Goal: Task Accomplishment & Management: Manage account settings

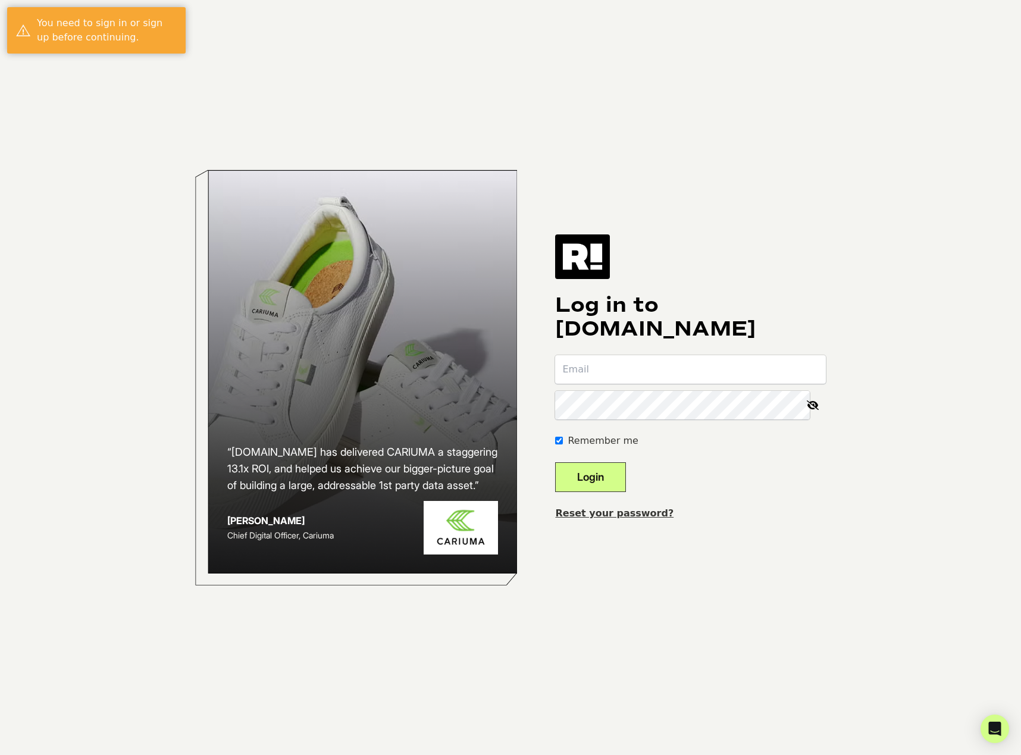
type input "[EMAIL_ADDRESS][DOMAIN_NAME]"
click at [587, 475] on button "Login" at bounding box center [590, 477] width 71 height 30
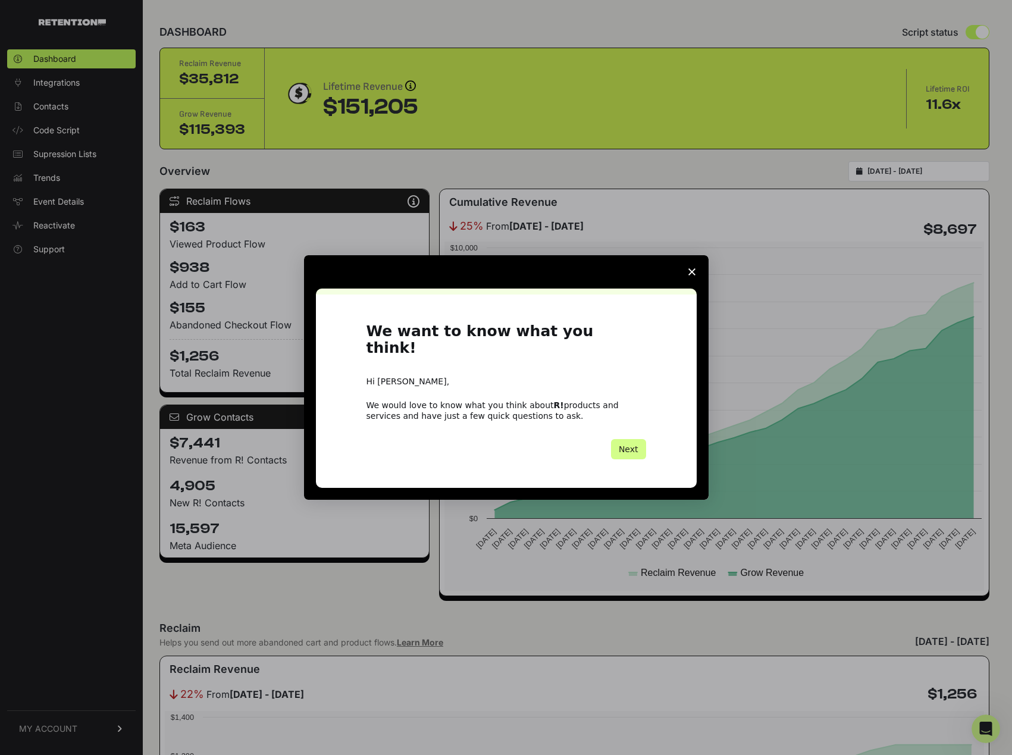
click at [685, 285] on span "Close survey" at bounding box center [691, 271] width 33 height 33
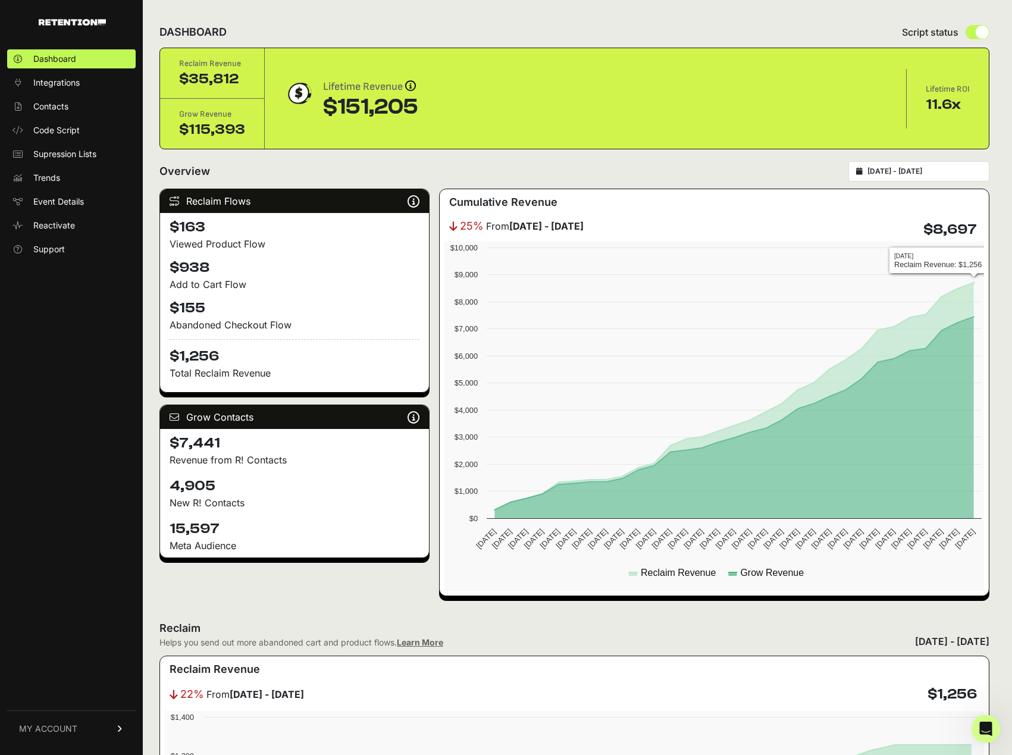
click at [940, 177] on div "2025-07-21 - 2025-08-20" at bounding box center [918, 171] width 141 height 20
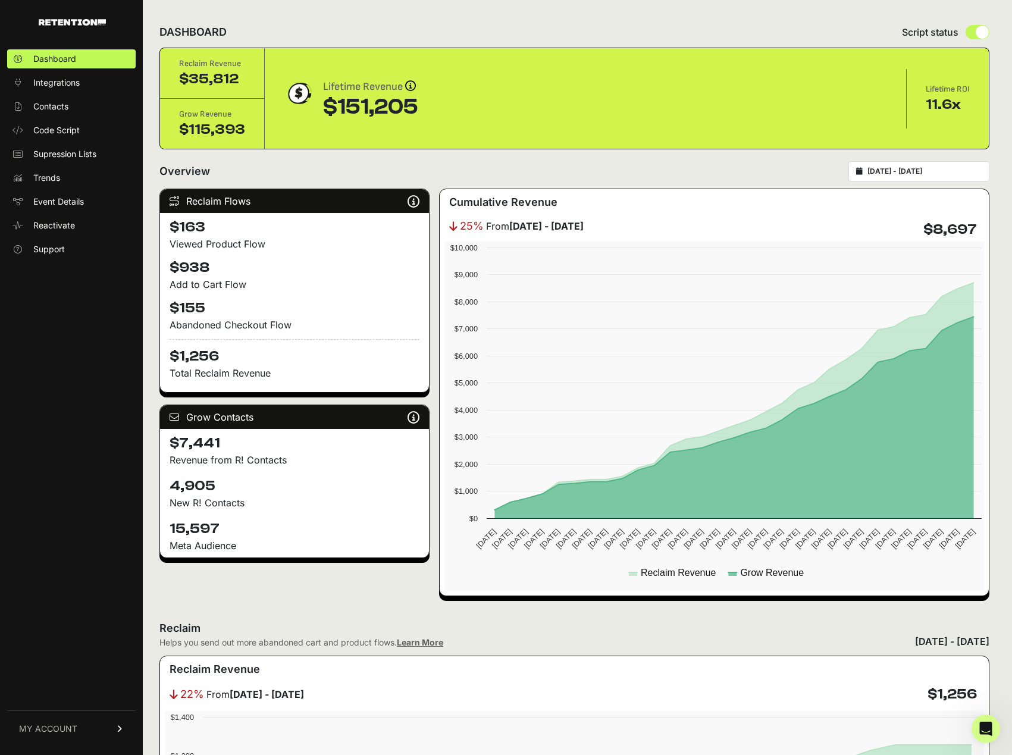
click at [919, 174] on input "2025-07-21 - 2025-08-20" at bounding box center [924, 172] width 114 height 10
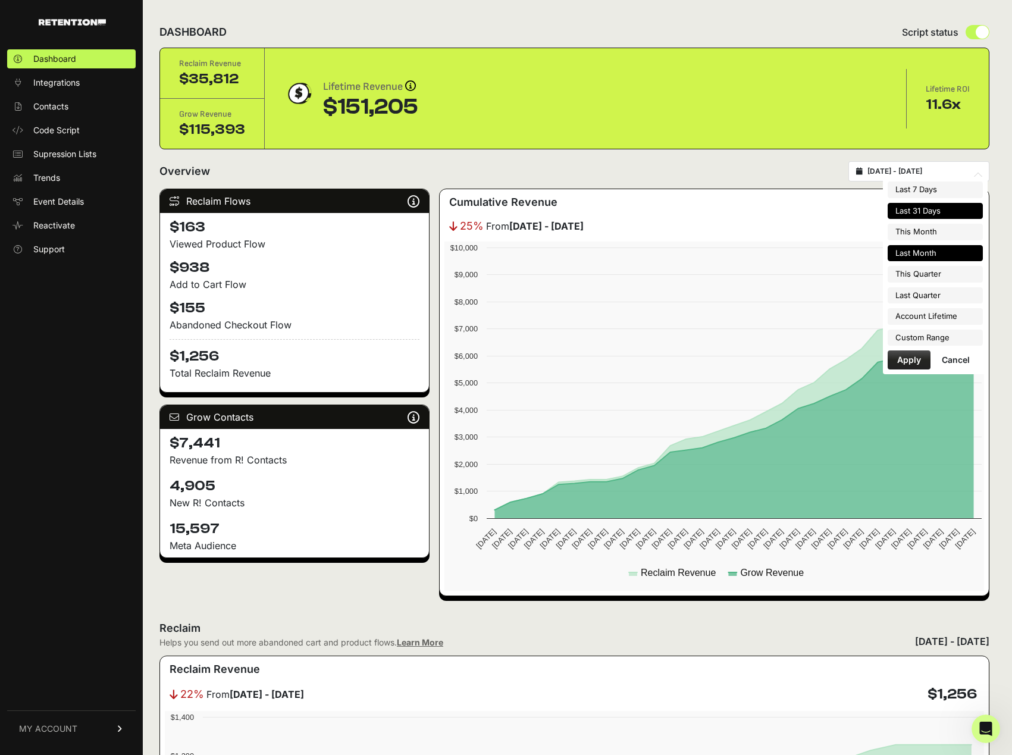
click at [922, 252] on li "Last Month" at bounding box center [934, 253] width 95 height 17
type input "2025-07-01 - 2025-07-31"
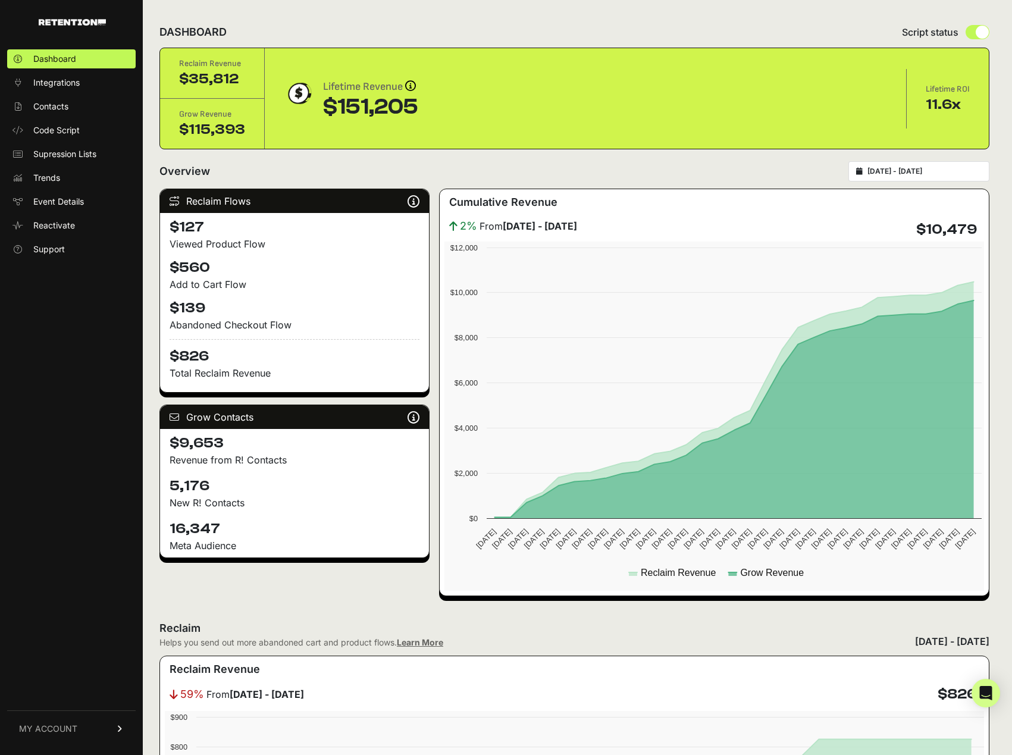
click at [243, 585] on div "Reclaim Flows Reclaim identifies your known audience when your ESP can't (due t…" at bounding box center [294, 392] width 270 height 407
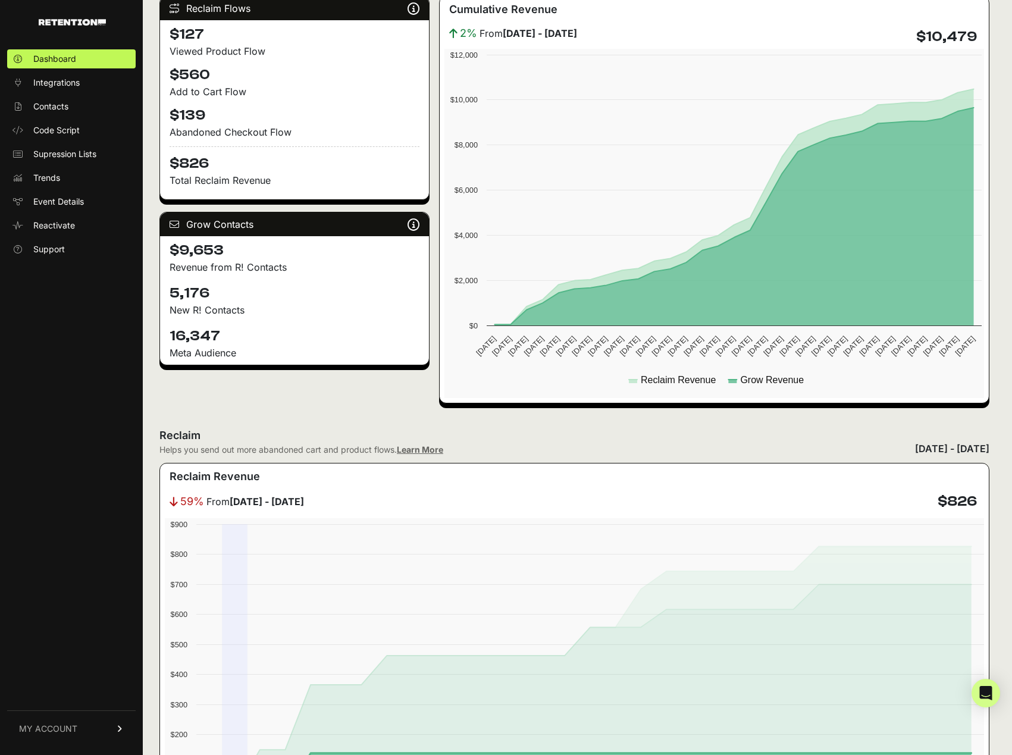
scroll to position [238, 0]
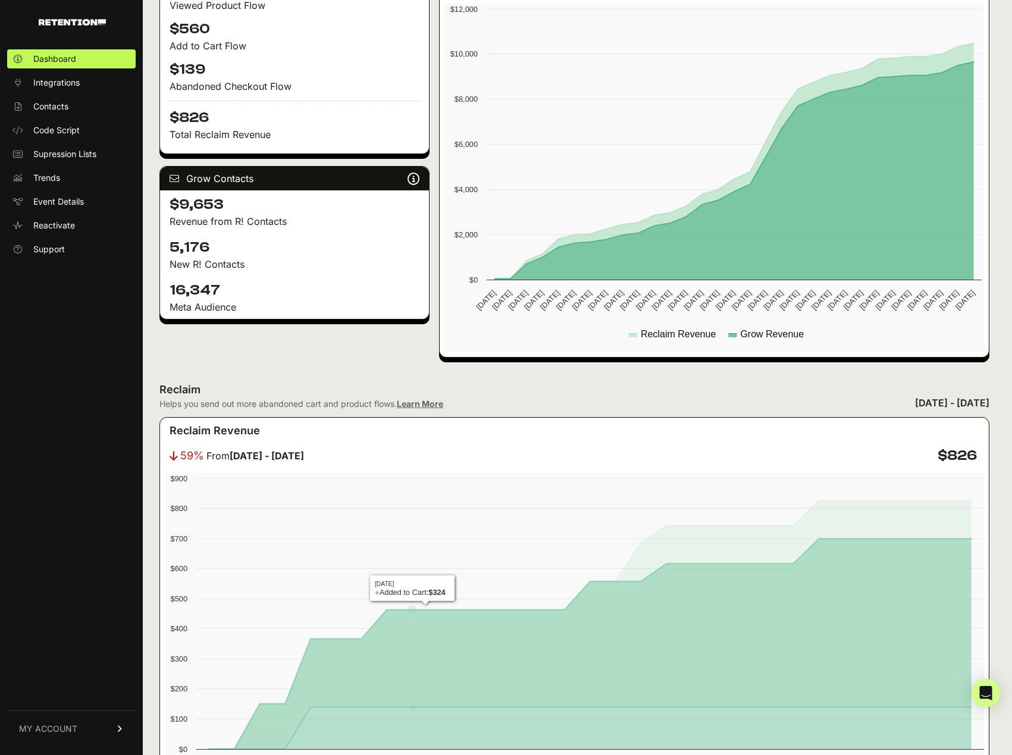
scroll to position [0, 0]
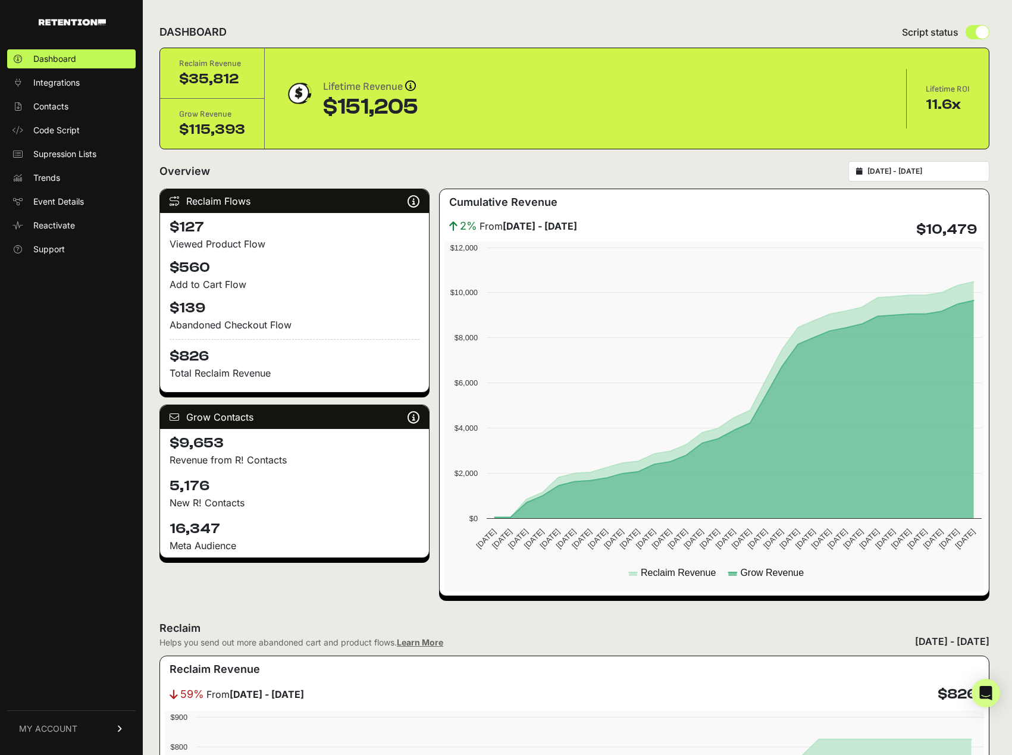
click at [105, 725] on link "MY ACCOUNT" at bounding box center [71, 728] width 128 height 36
click at [65, 620] on span "Account Details" at bounding box center [63, 618] width 61 height 12
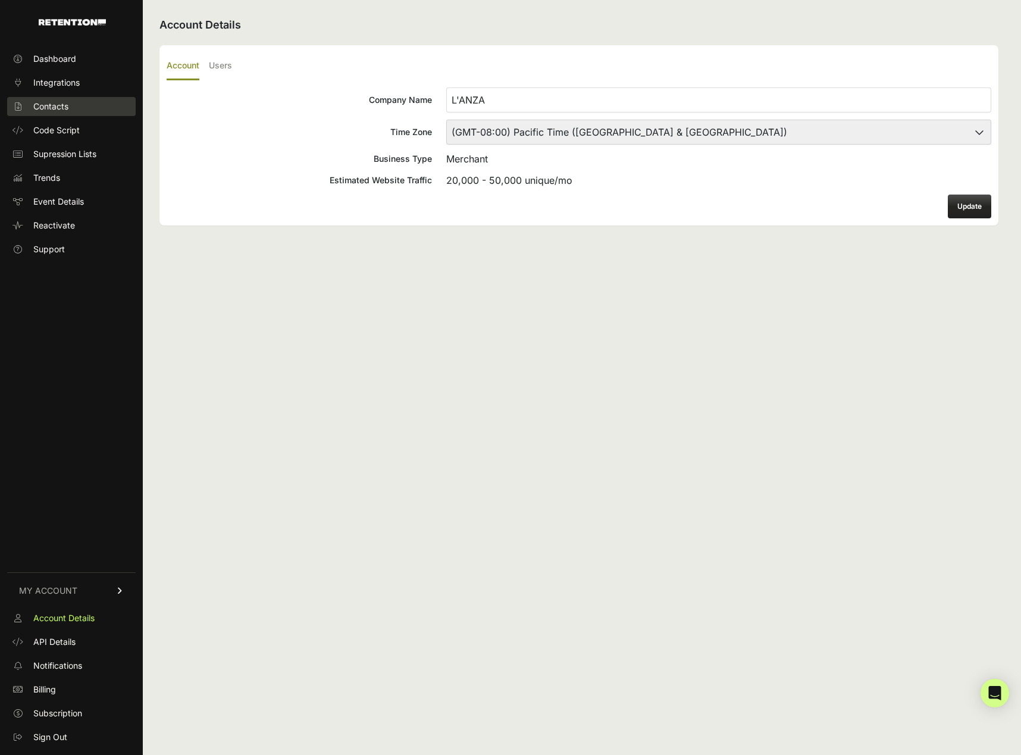
click at [45, 109] on span "Contacts" at bounding box center [50, 107] width 35 height 12
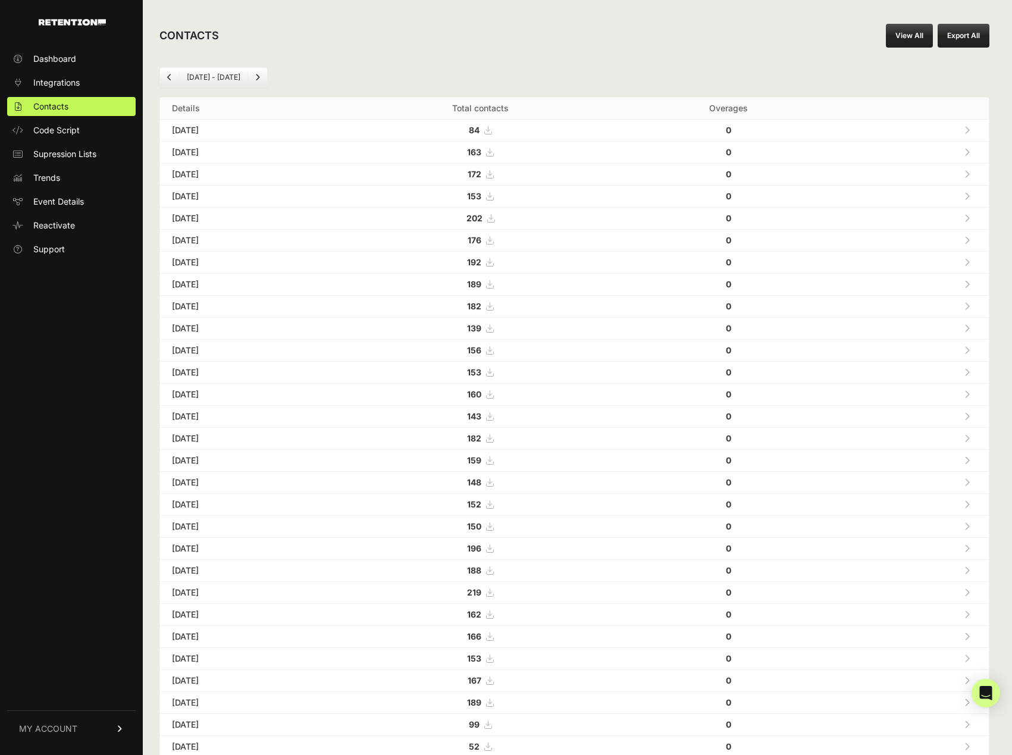
click at [118, 731] on icon at bounding box center [120, 728] width 8 height 7
click at [48, 76] on link "Integrations" at bounding box center [71, 82] width 128 height 19
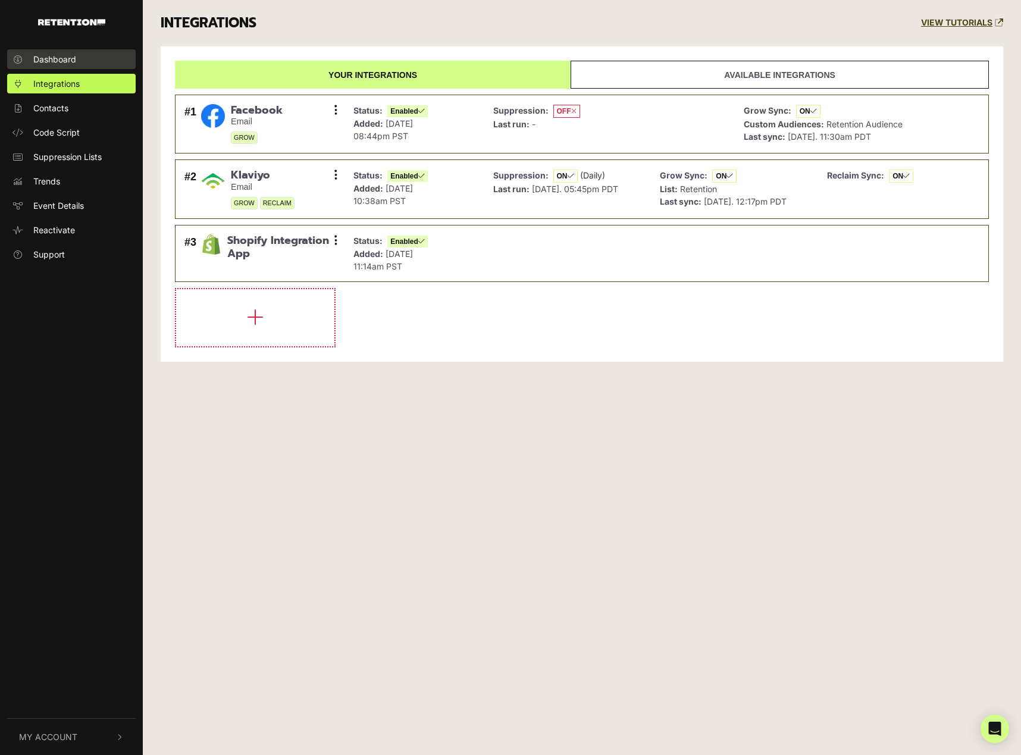
click at [81, 64] on link "Dashboard" at bounding box center [71, 59] width 128 height 20
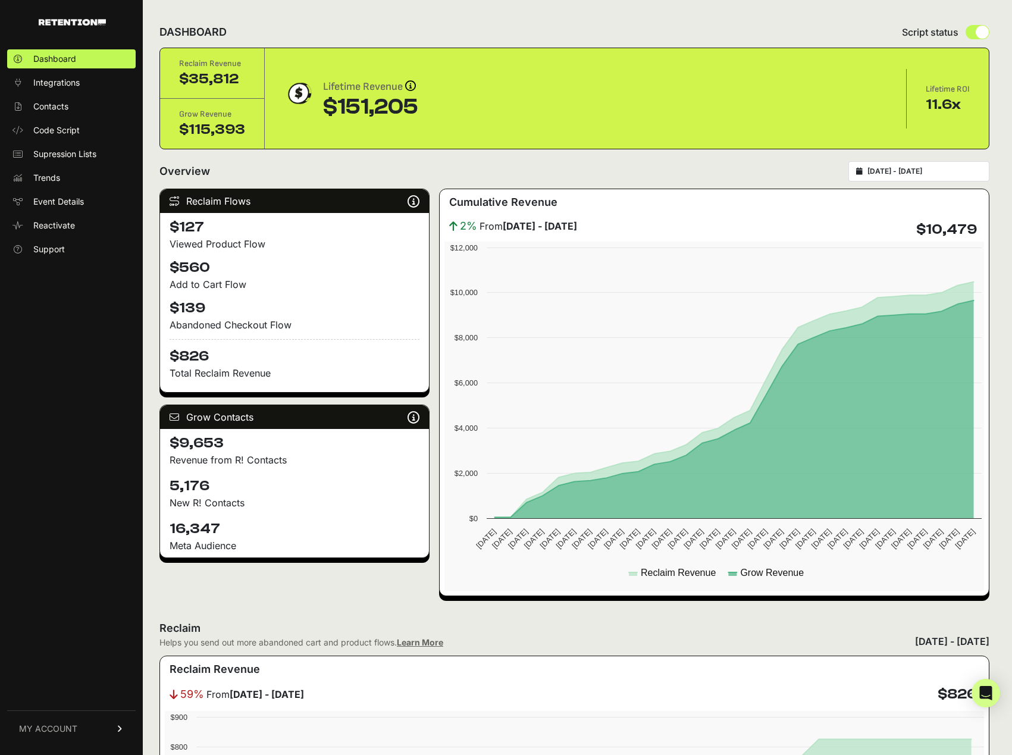
click at [123, 735] on link "MY ACCOUNT" at bounding box center [71, 728] width 128 height 36
click at [64, 712] on span "Subscription" at bounding box center [57, 713] width 49 height 12
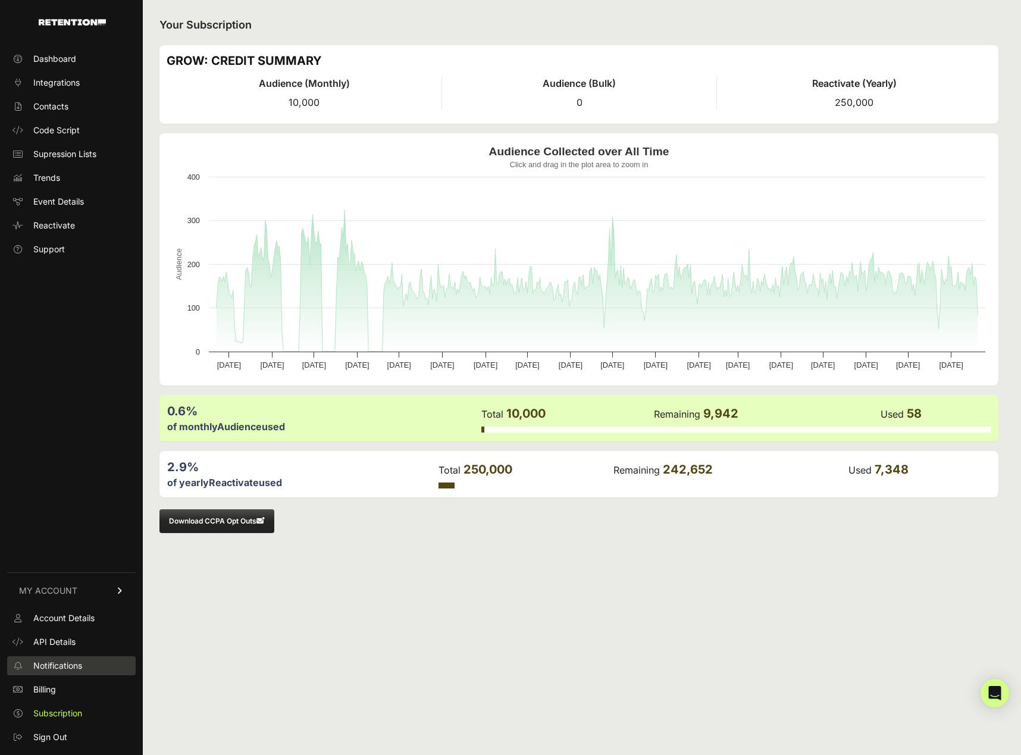
click at [71, 661] on span "Notifications" at bounding box center [57, 666] width 49 height 12
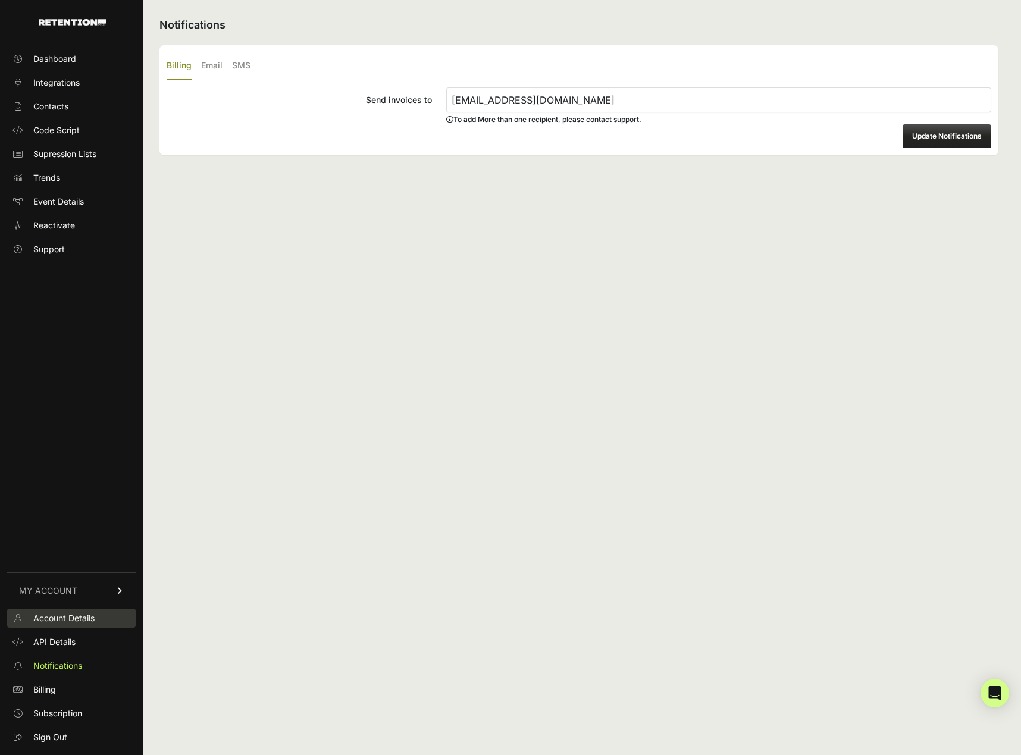
click at [73, 619] on span "Account Details" at bounding box center [63, 618] width 61 height 12
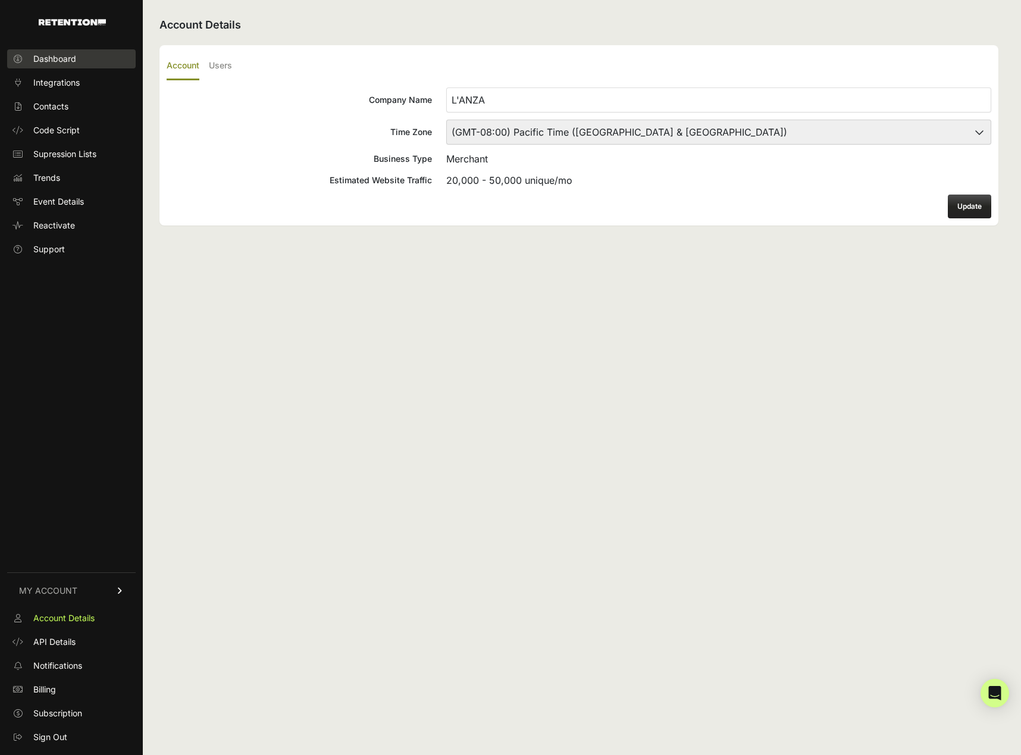
click at [61, 55] on span "Dashboard" at bounding box center [54, 59] width 43 height 12
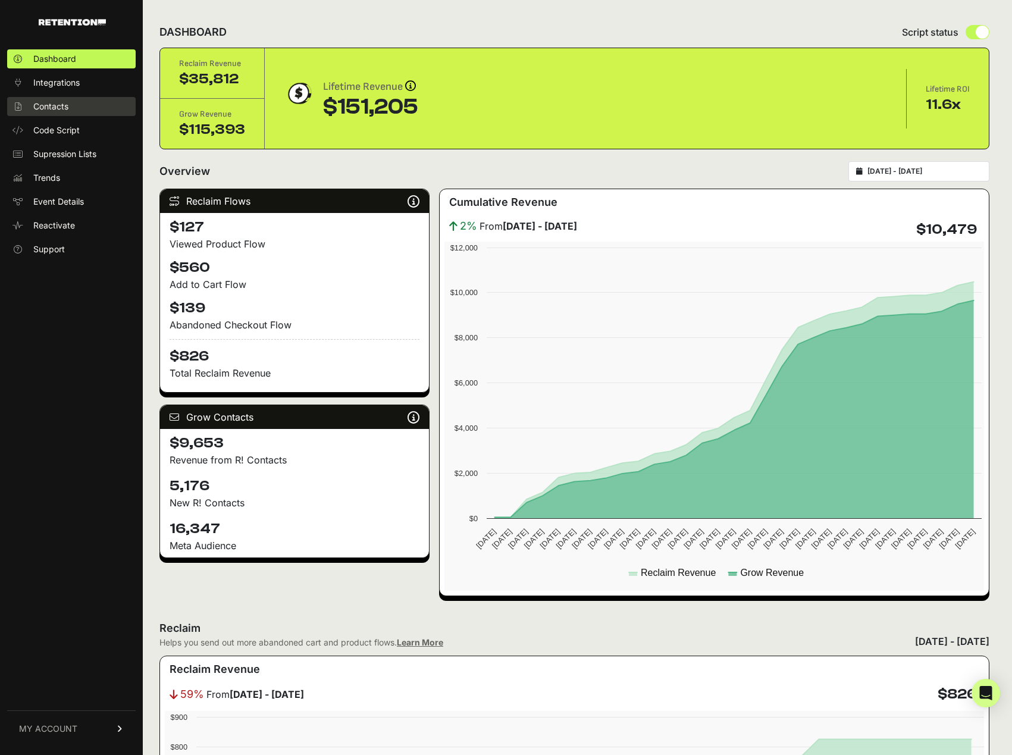
click at [37, 104] on span "Contacts" at bounding box center [50, 107] width 35 height 12
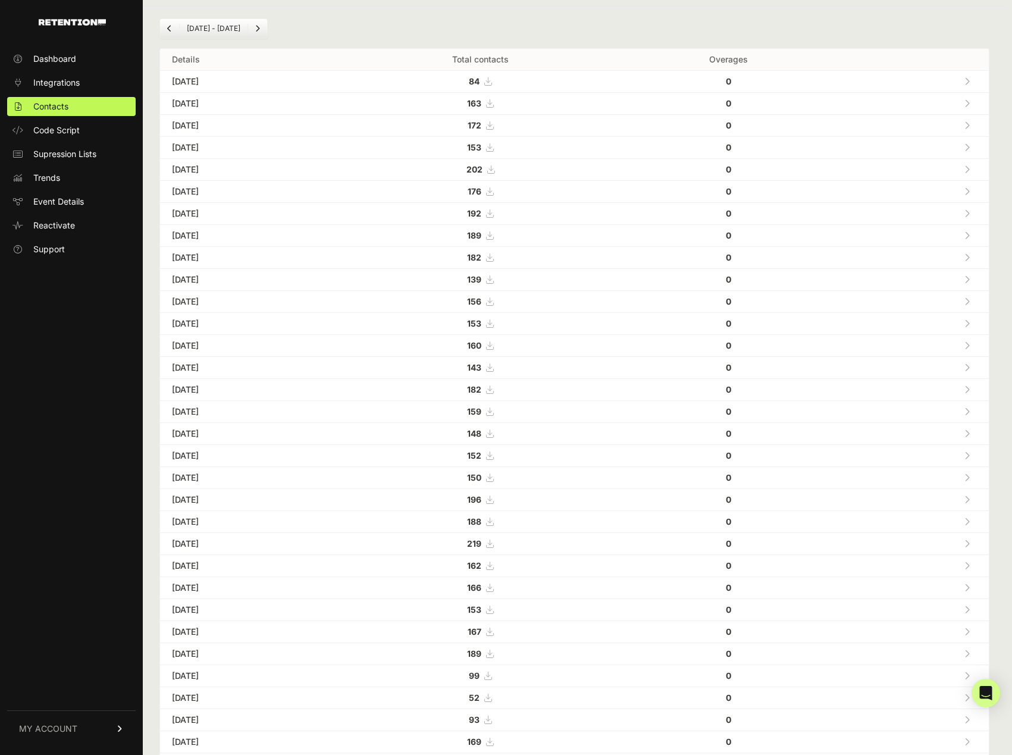
scroll to position [98, 0]
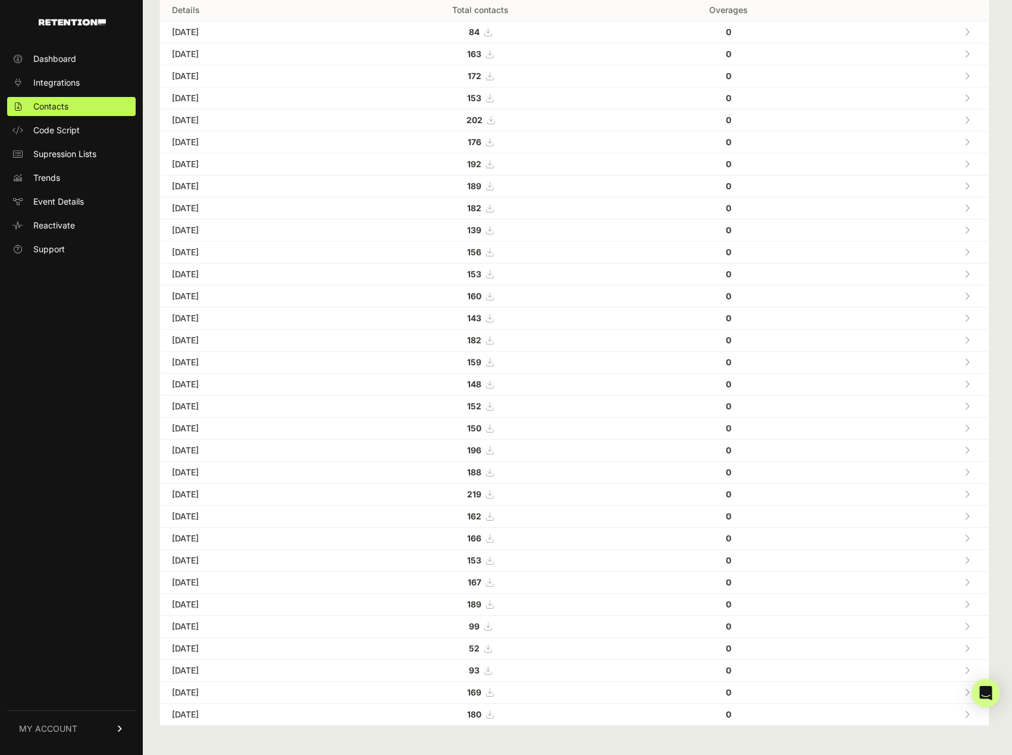
click at [128, 723] on link "MY ACCOUNT" at bounding box center [71, 728] width 128 height 36
click at [69, 710] on span "Subscription" at bounding box center [57, 713] width 49 height 12
